Goal: Task Accomplishment & Management: Manage account settings

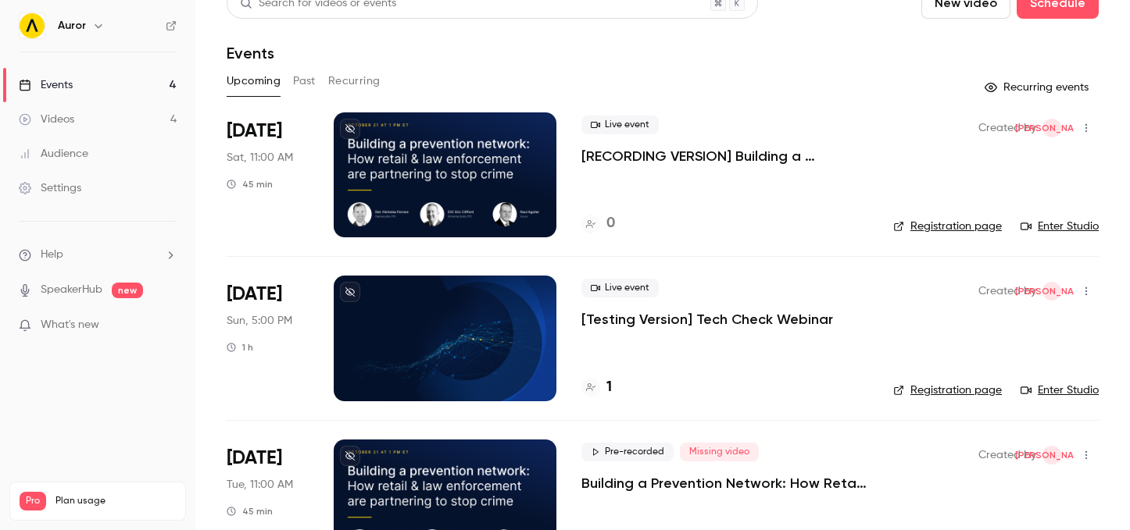
scroll to position [28, 0]
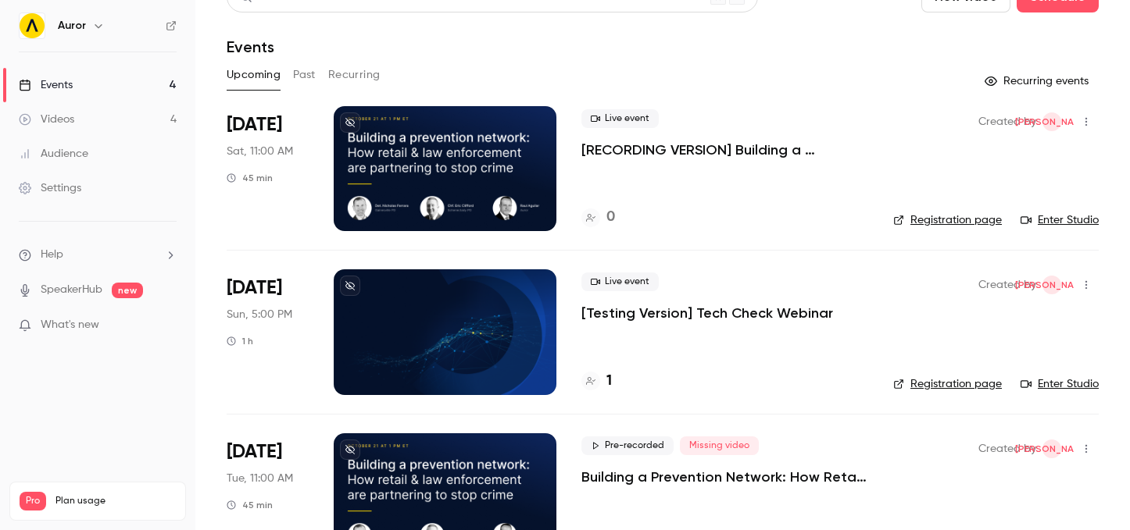
click at [1085, 122] on icon "button" at bounding box center [1086, 122] width 2 height 9
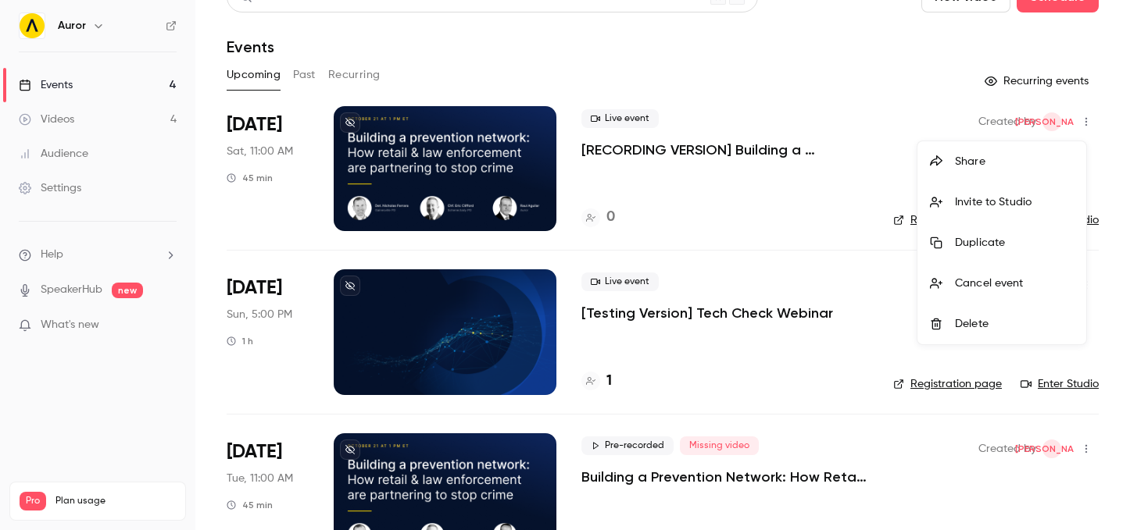
click at [1097, 149] on div at bounding box center [565, 265] width 1130 height 530
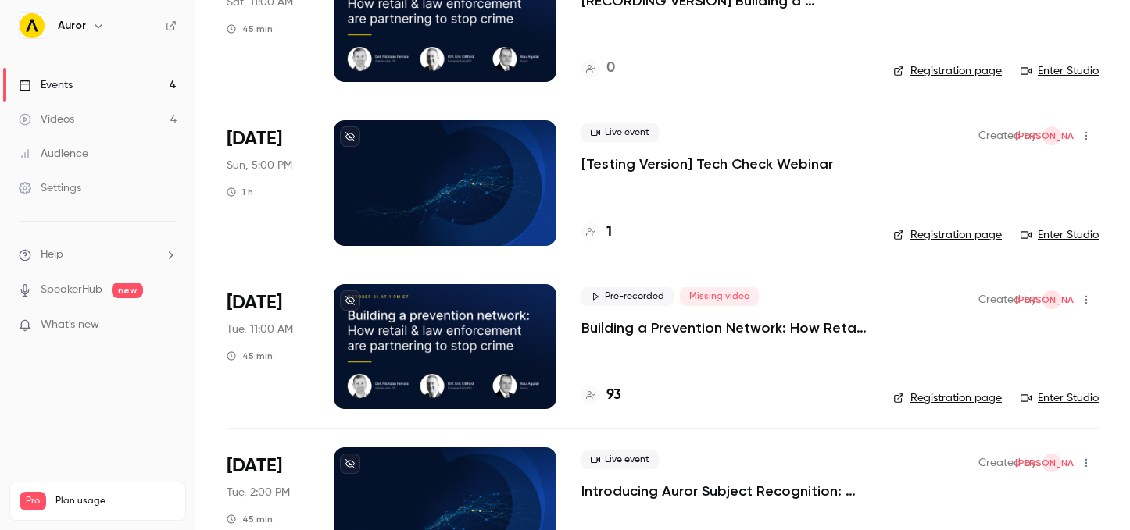
scroll to position [184, 0]
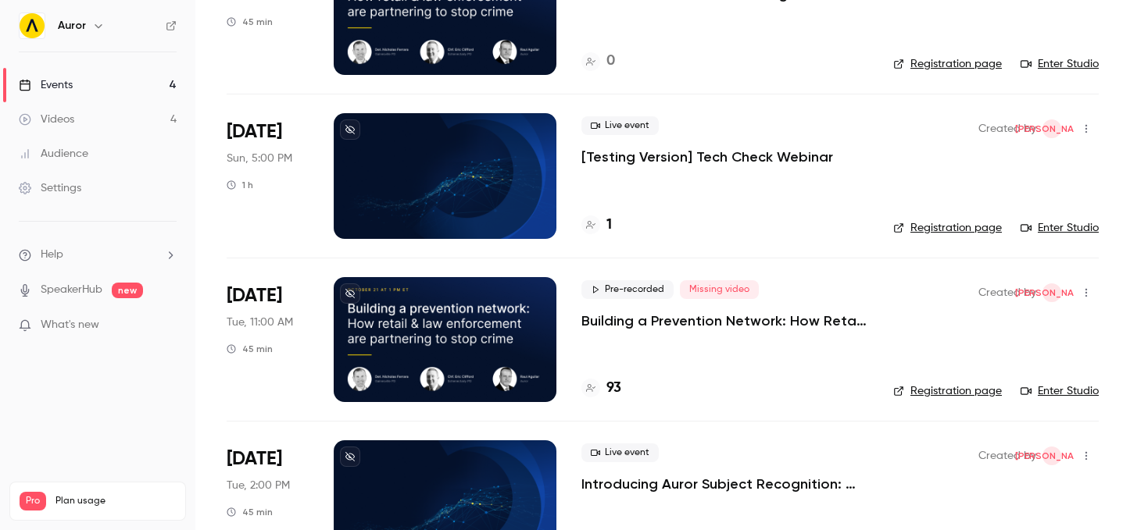
click at [763, 206] on div "Live event [Testing Version] Tech Check Webinar 1" at bounding box center [724, 175] width 287 height 125
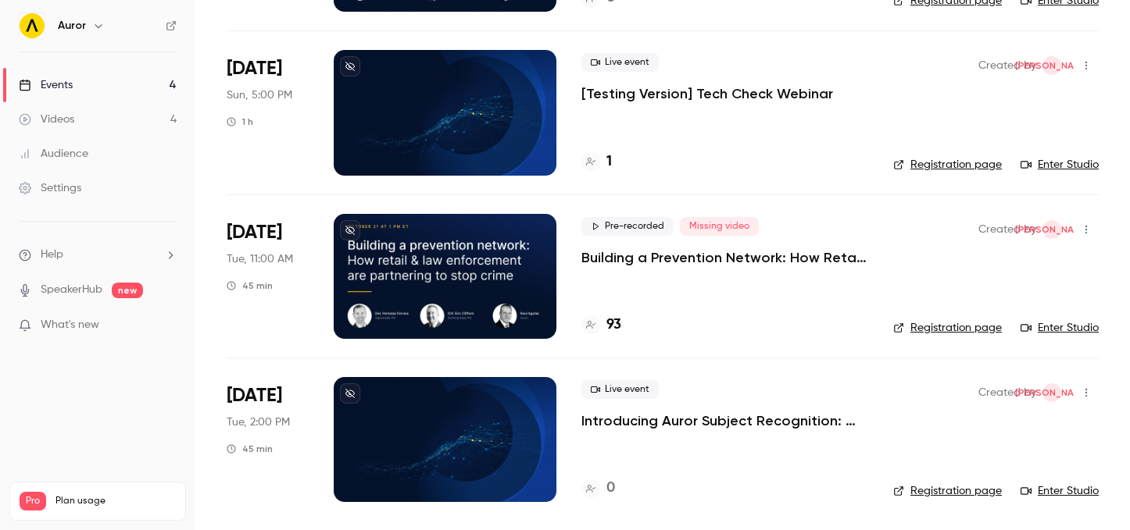
click at [757, 95] on p "[Testing Version] Tech Check Webinar" at bounding box center [707, 93] width 252 height 19
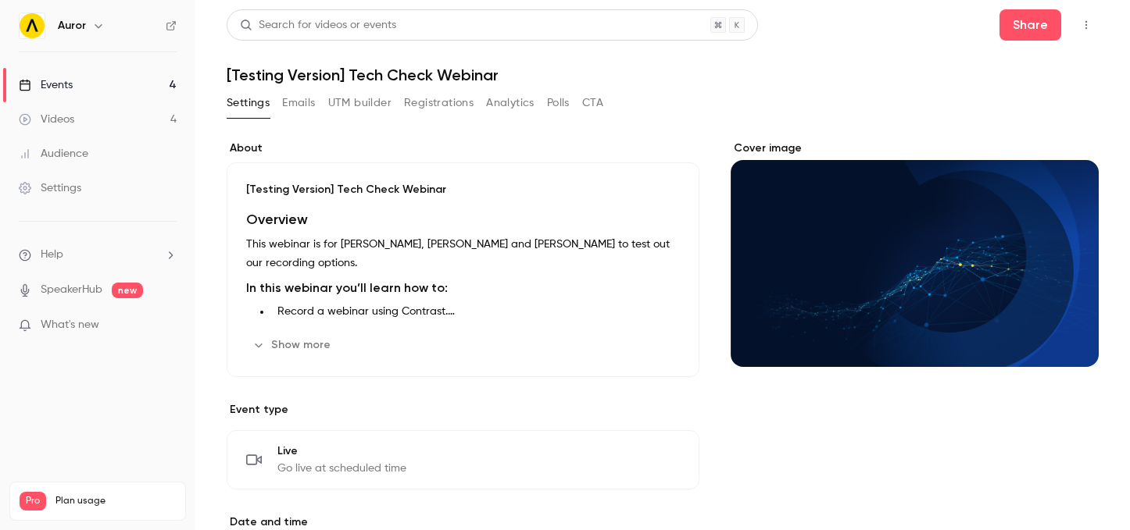
click at [306, 104] on button "Emails" at bounding box center [298, 103] width 33 height 25
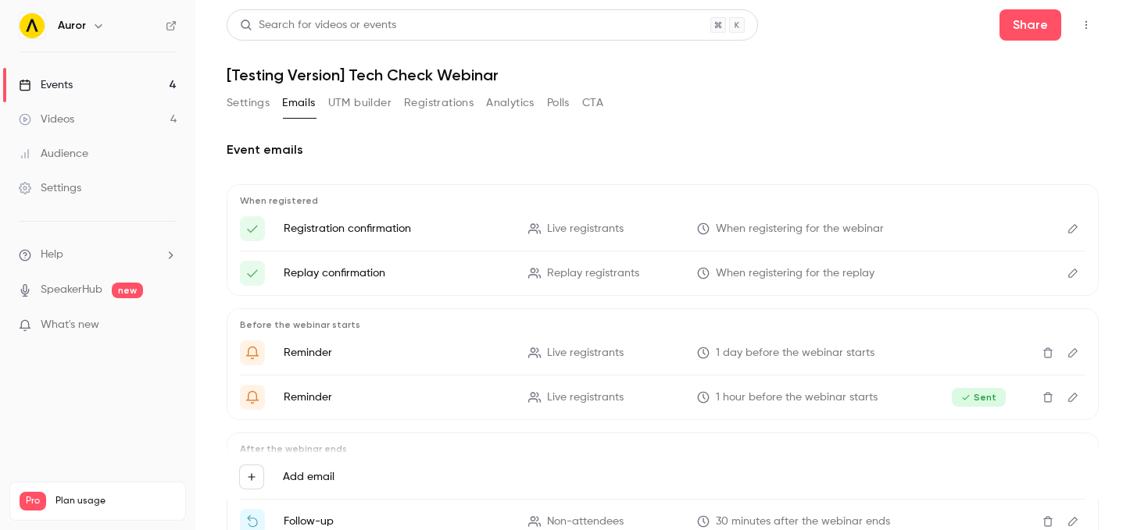
click at [256, 99] on button "Settings" at bounding box center [248, 103] width 43 height 25
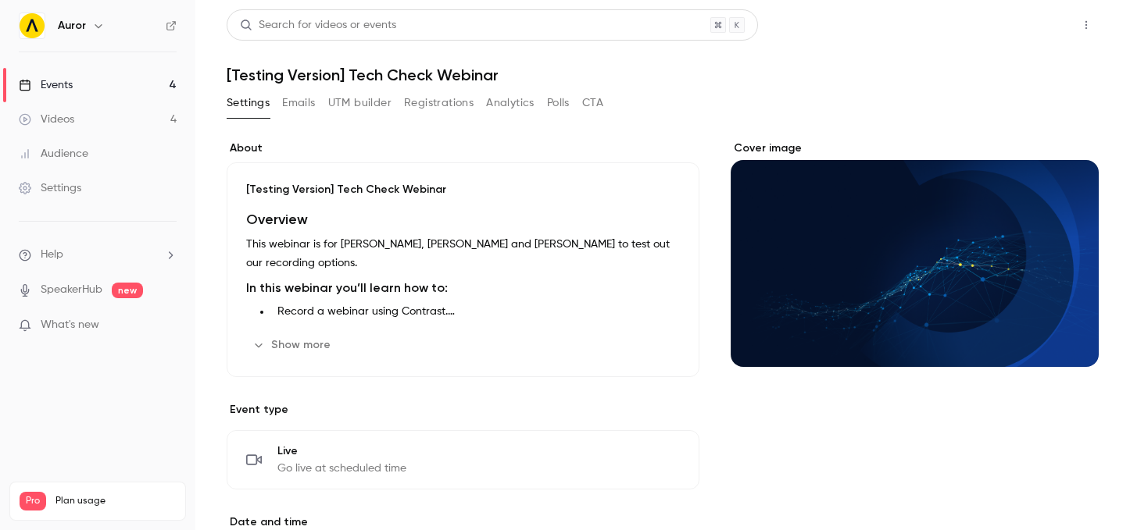
click at [1019, 32] on button "Share" at bounding box center [1030, 24] width 62 height 31
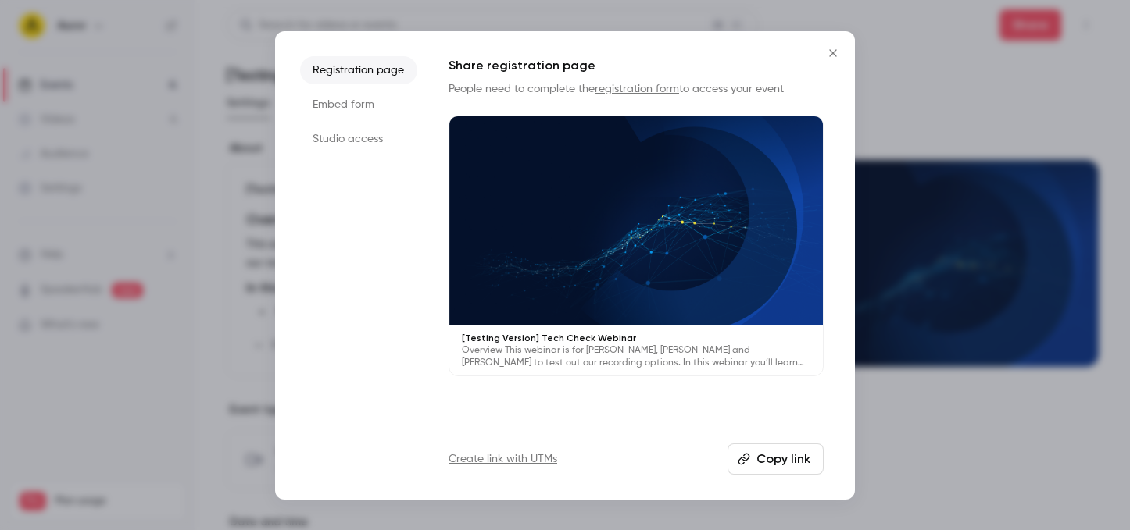
click at [352, 139] on li "Studio access" at bounding box center [358, 139] width 117 height 28
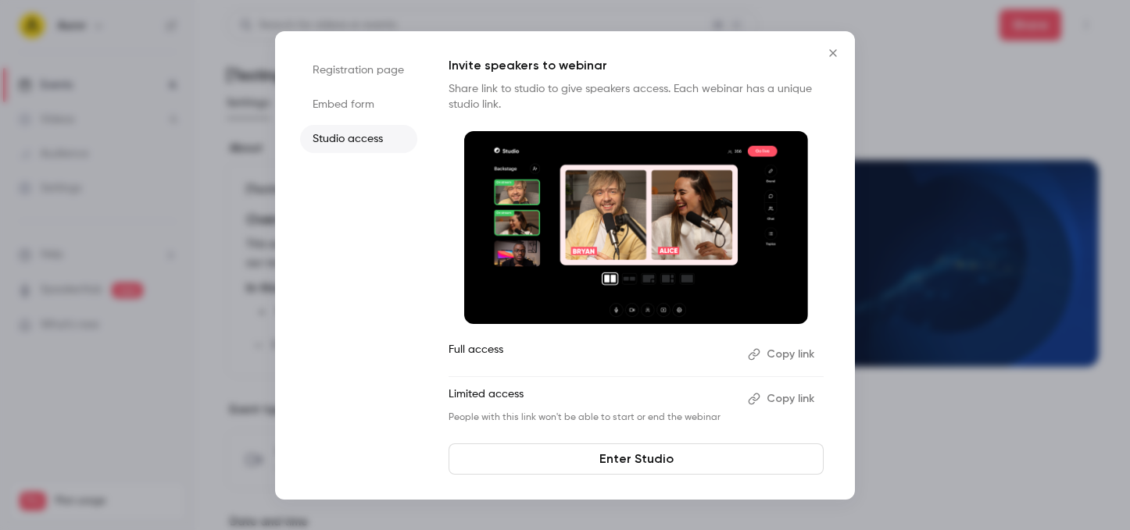
click at [359, 107] on li "Embed form" at bounding box center [358, 105] width 117 height 28
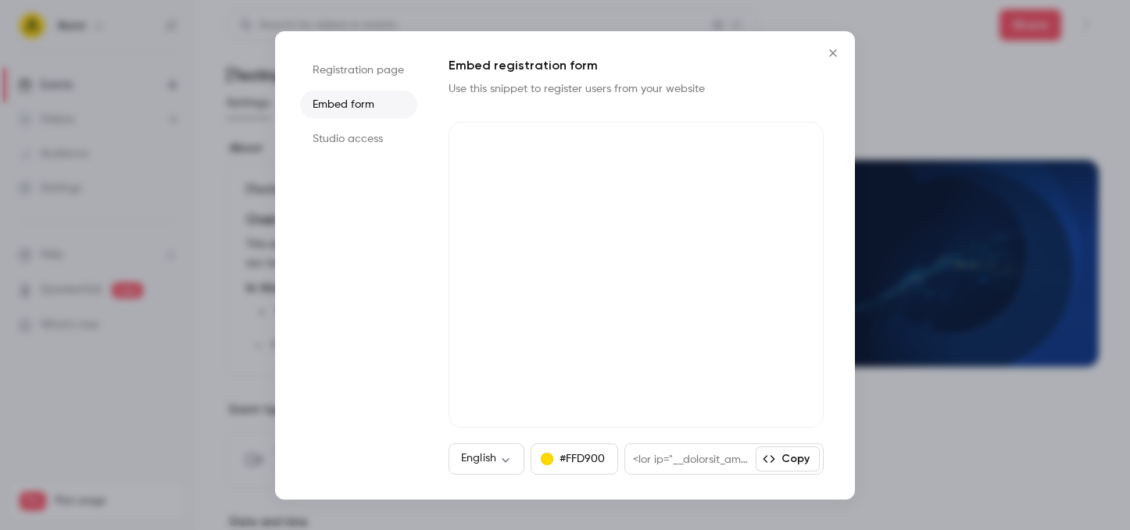
click at [354, 136] on li "Studio access" at bounding box center [358, 139] width 117 height 28
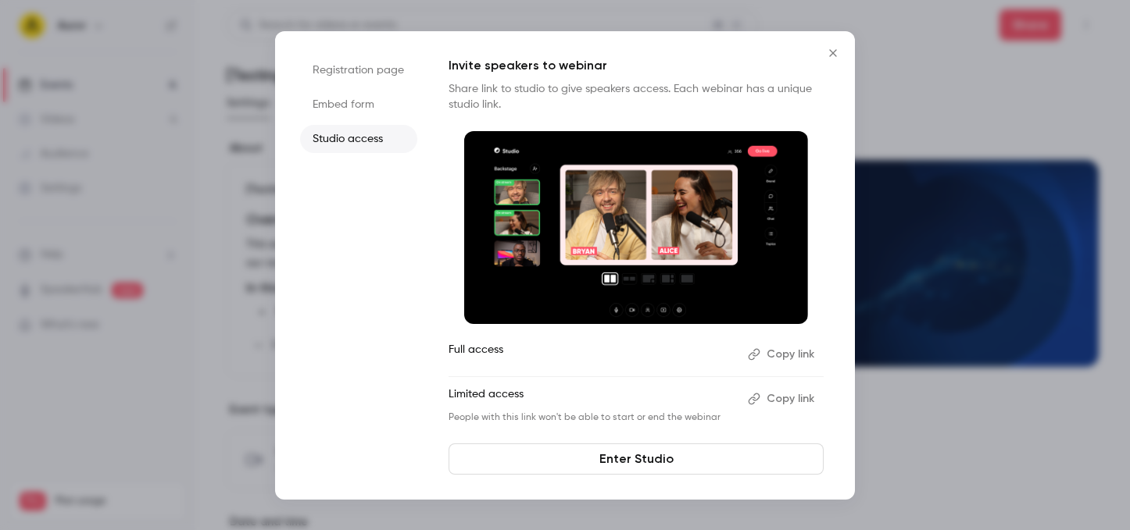
click at [777, 355] on button "Copy link" at bounding box center [782, 354] width 82 height 25
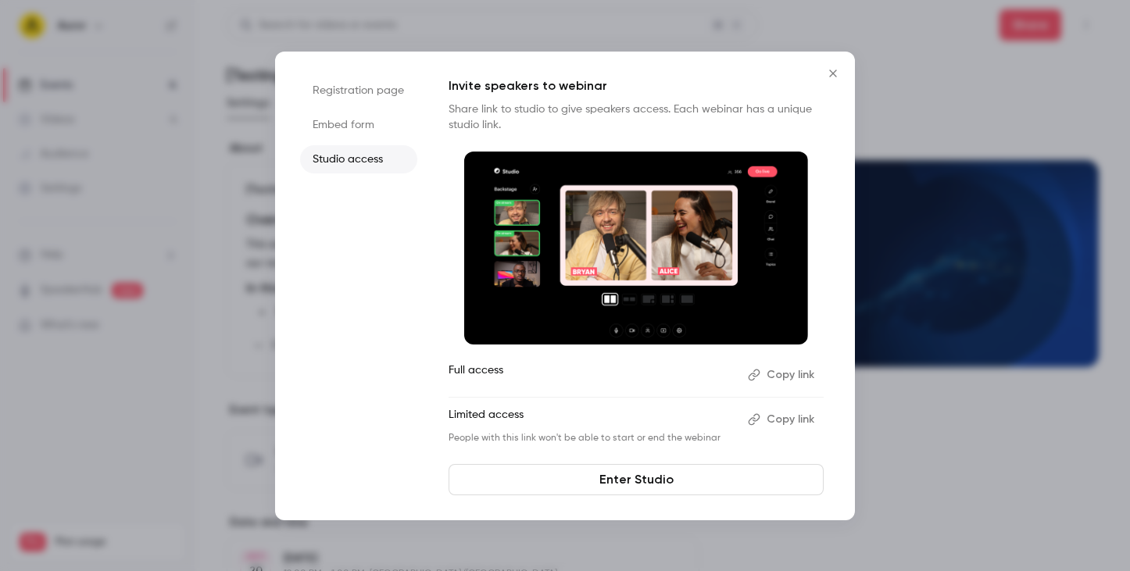
click at [826, 68] on icon "Close" at bounding box center [832, 73] width 19 height 12
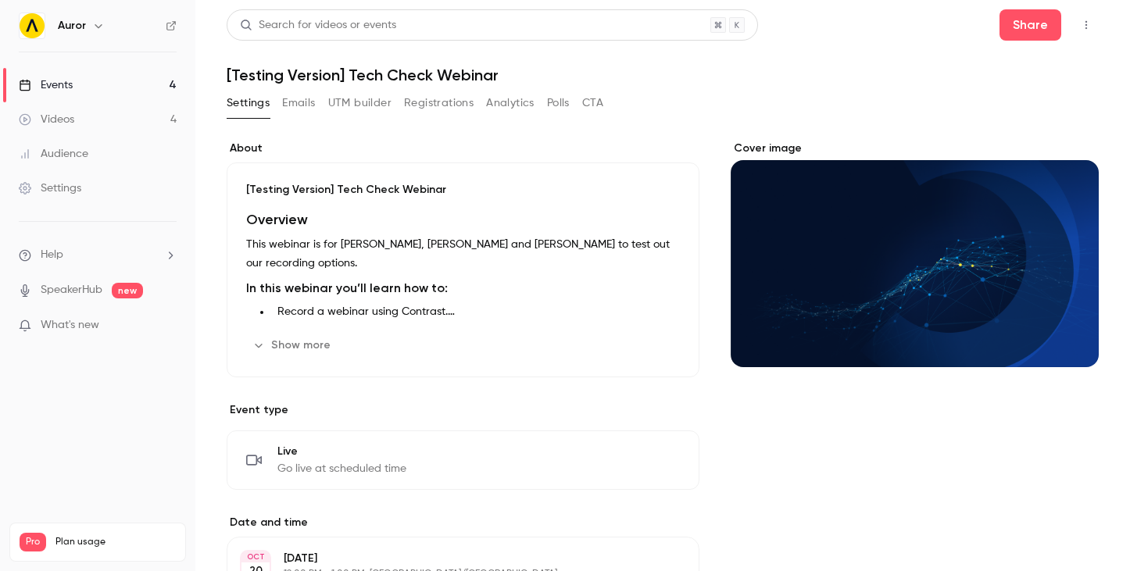
scroll to position [330, 0]
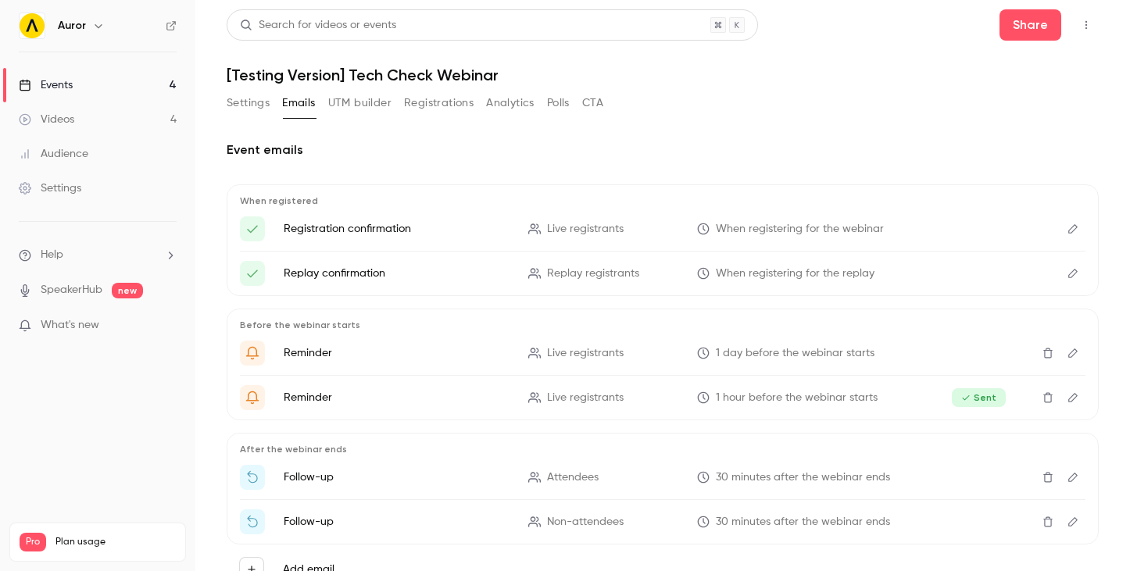
click at [82, 94] on link "Events 4" at bounding box center [97, 85] width 195 height 34
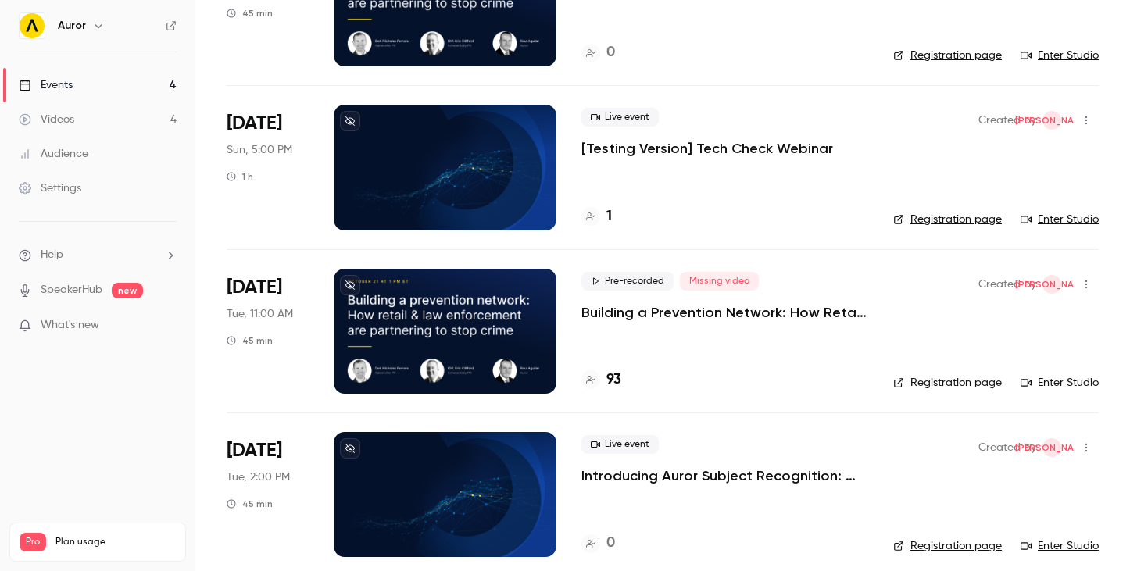
scroll to position [207, 0]
